Goal: Find specific page/section: Find specific page/section

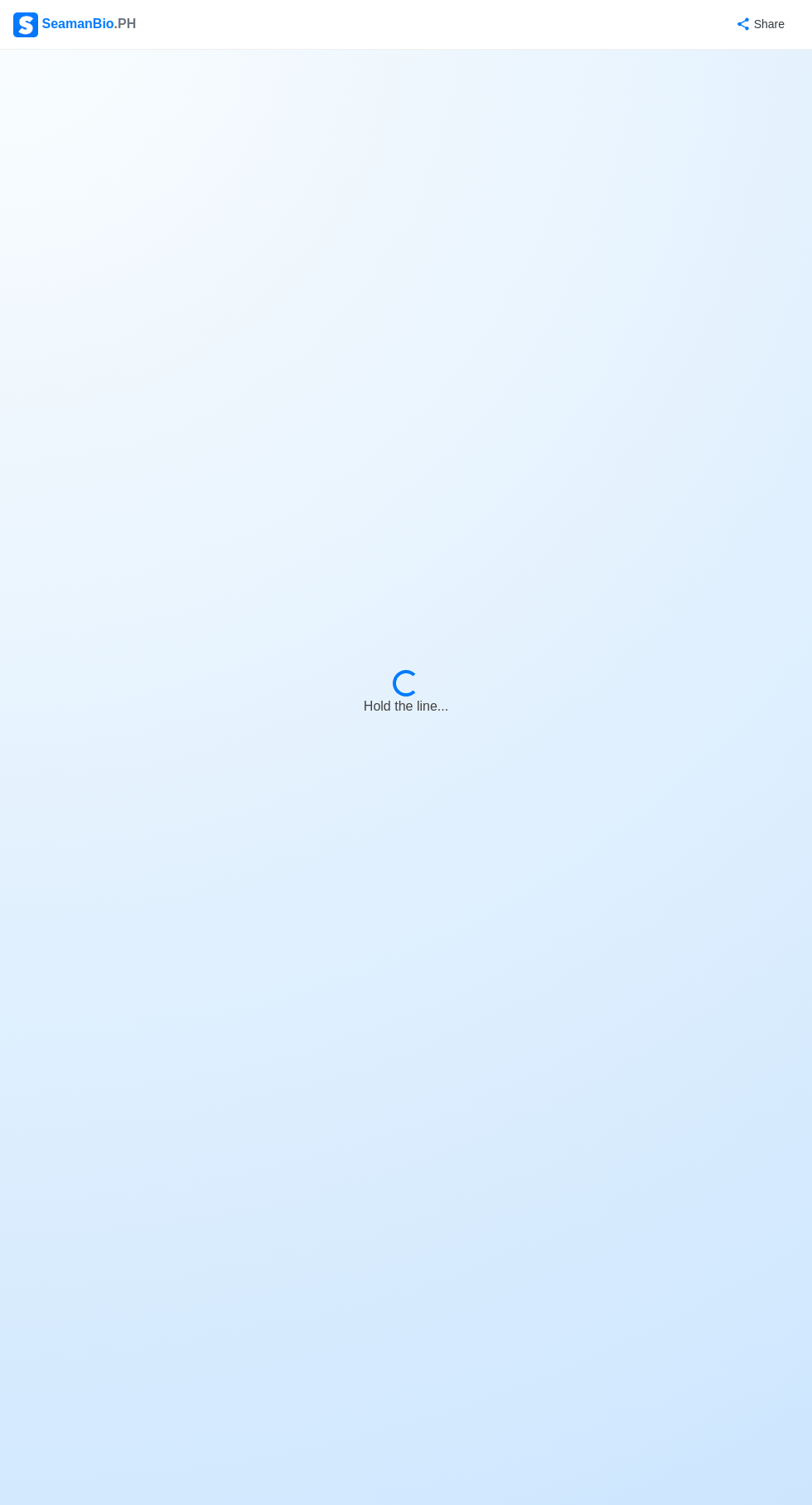
select select "Chief [PERSON_NAME]"
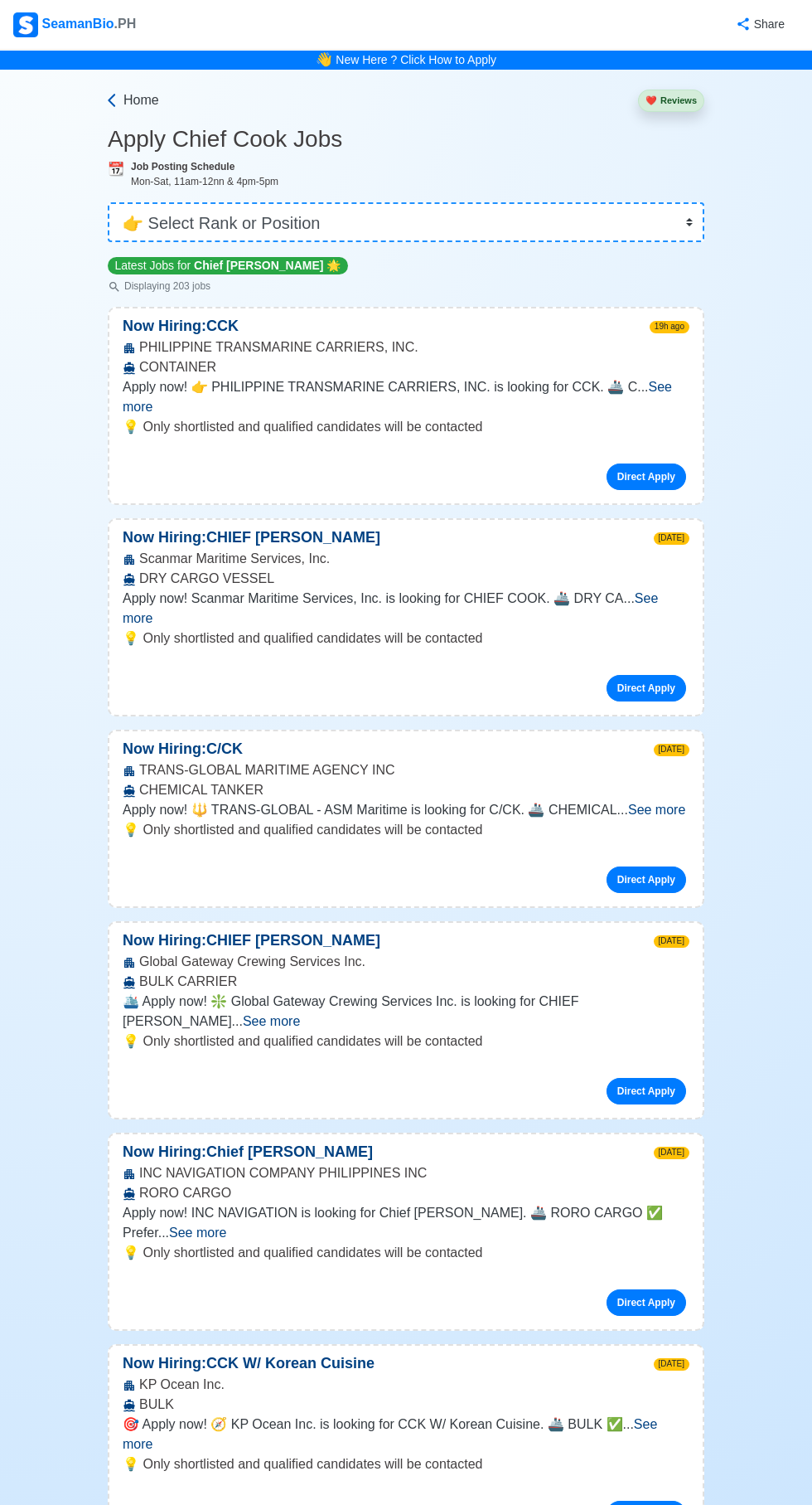
click at [129, 91] on span "Home" at bounding box center [141, 100] width 36 height 19
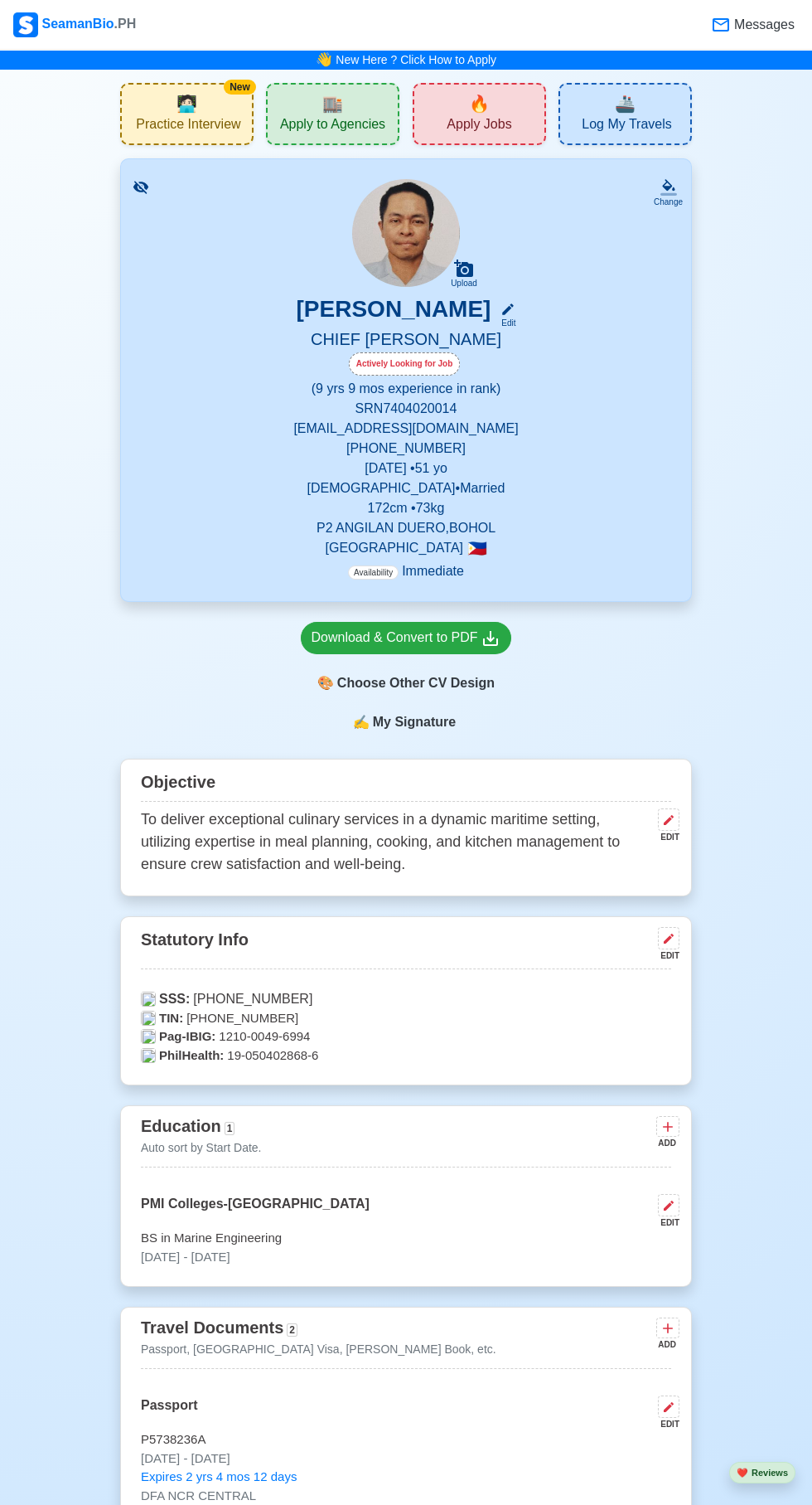
click at [459, 688] on div "🎨 Choose Other CV Design" at bounding box center [406, 684] width 211 height 31
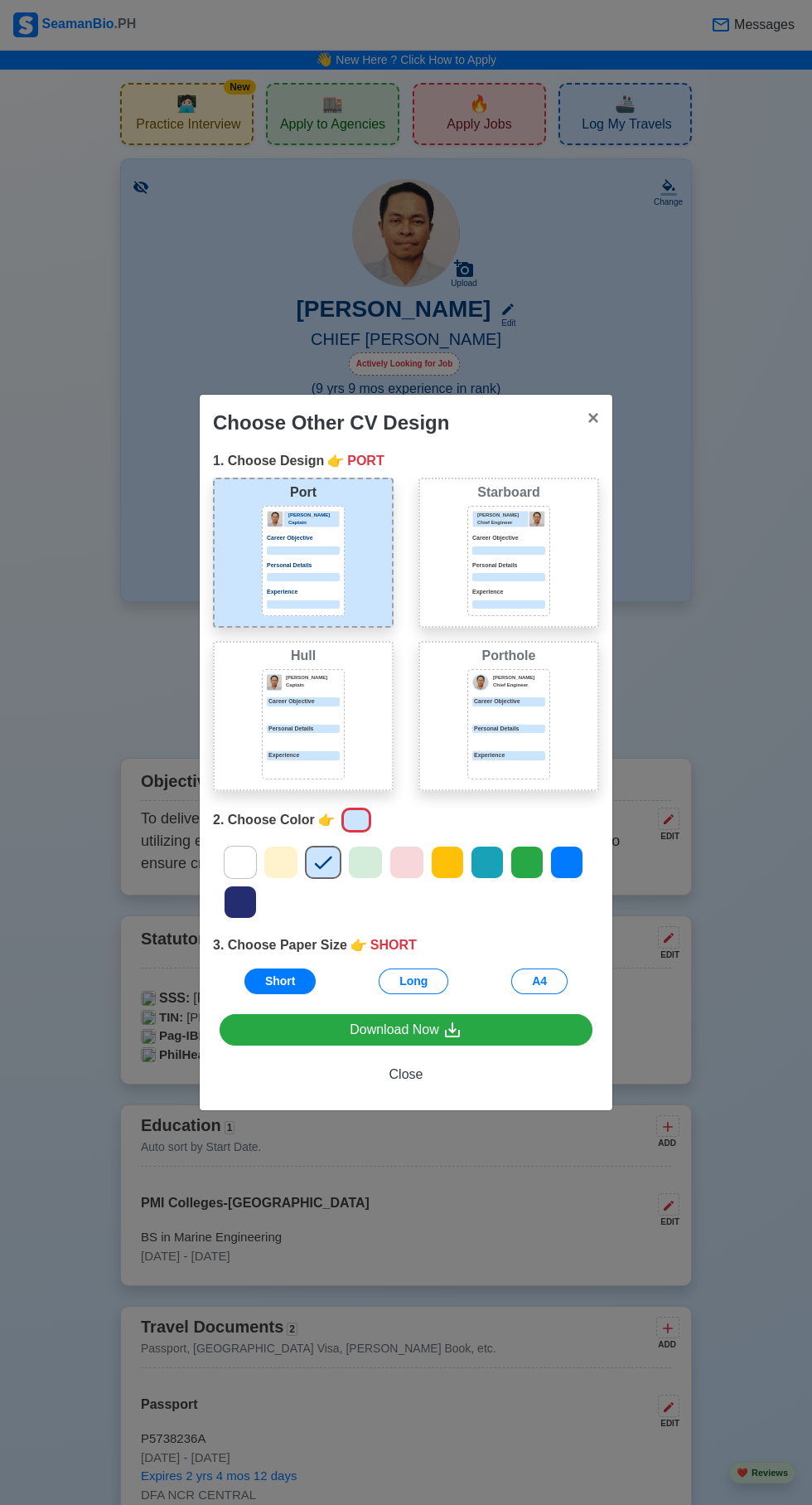
click at [630, 270] on div "Choose Other CV Design × Close 1. Choose Design 👉 PORT Port Donald Cris Captain…" at bounding box center [406, 752] width 812 height 1505
click at [558, 229] on div "Choose Other CV Design × Close 1. Choose Design 👉 PORT Port Donald Cris Captain…" at bounding box center [406, 752] width 812 height 1505
click at [408, 1076] on span "Close" at bounding box center [406, 1073] width 34 height 14
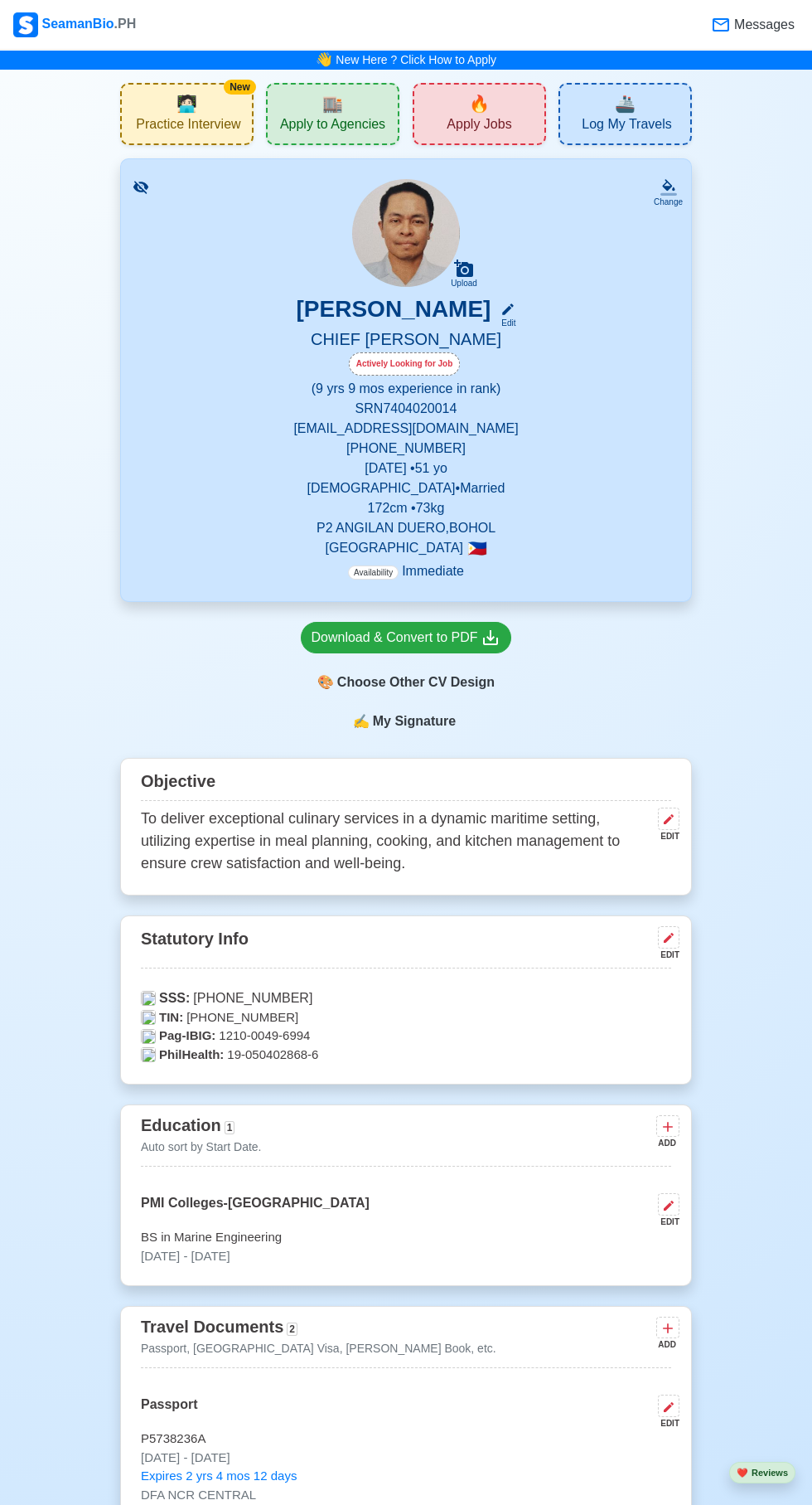
click at [406, 1074] on div "Statutory Info EDIT SSS: 33-5363840-1 TIN: 912-392-835 Pag-IBIG: 1210-0049-6994…" at bounding box center [406, 1001] width 572 height 170
